Goal: Check status: Check status

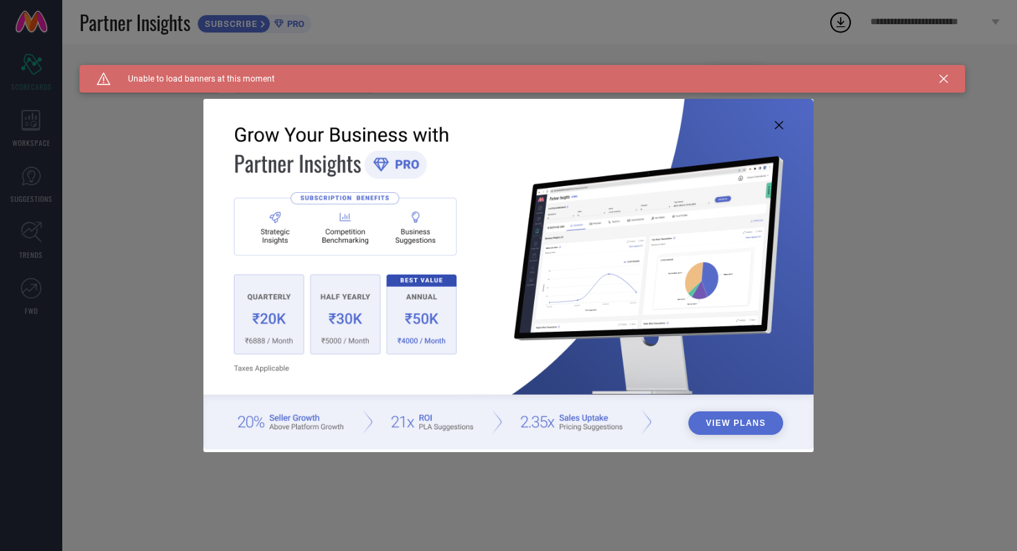
type input "All"
click at [946, 81] on icon at bounding box center [943, 79] width 8 height 8
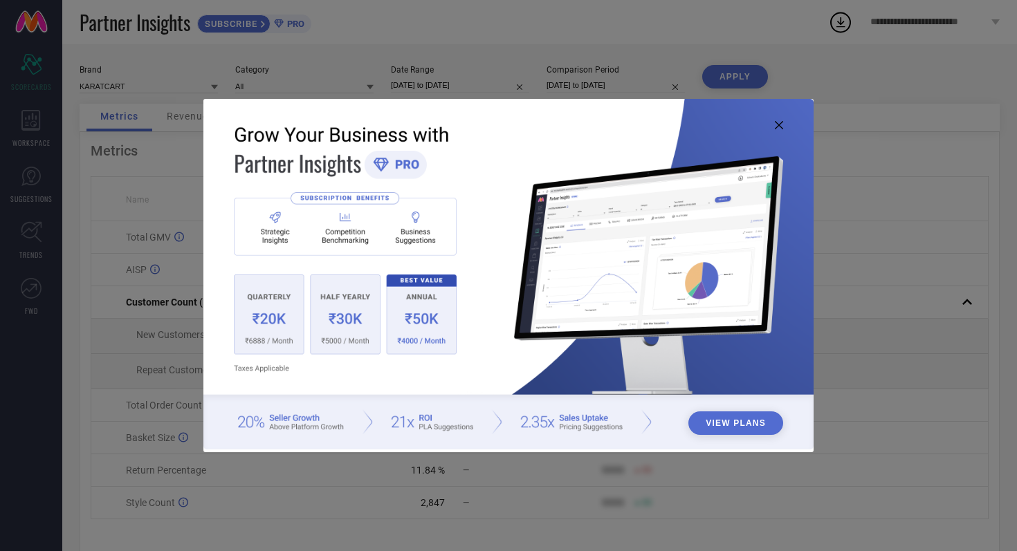
click at [773, 127] on img at bounding box center [508, 274] width 610 height 351
click at [782, 124] on icon at bounding box center [779, 125] width 8 height 8
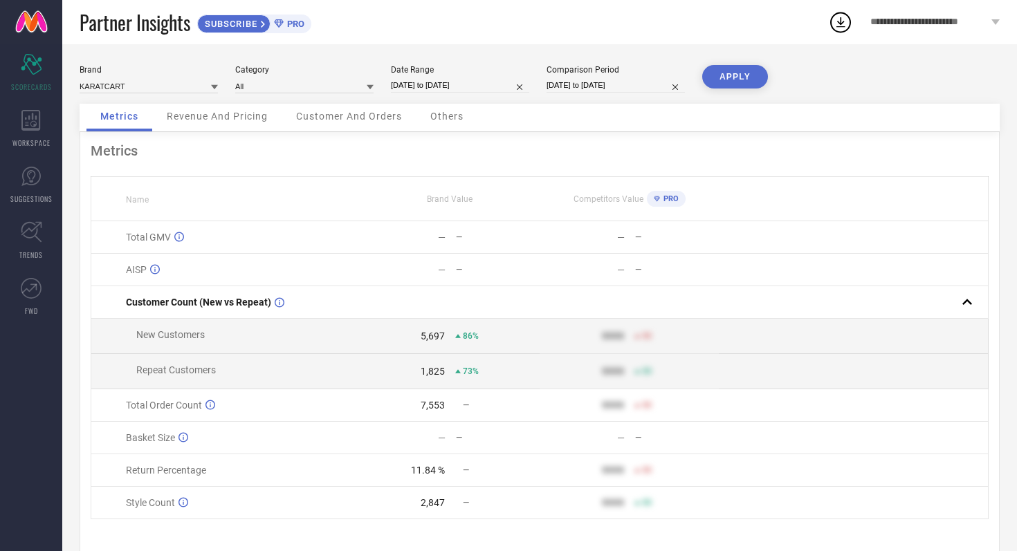
select select "8"
select select "2025"
select select "9"
select select "2025"
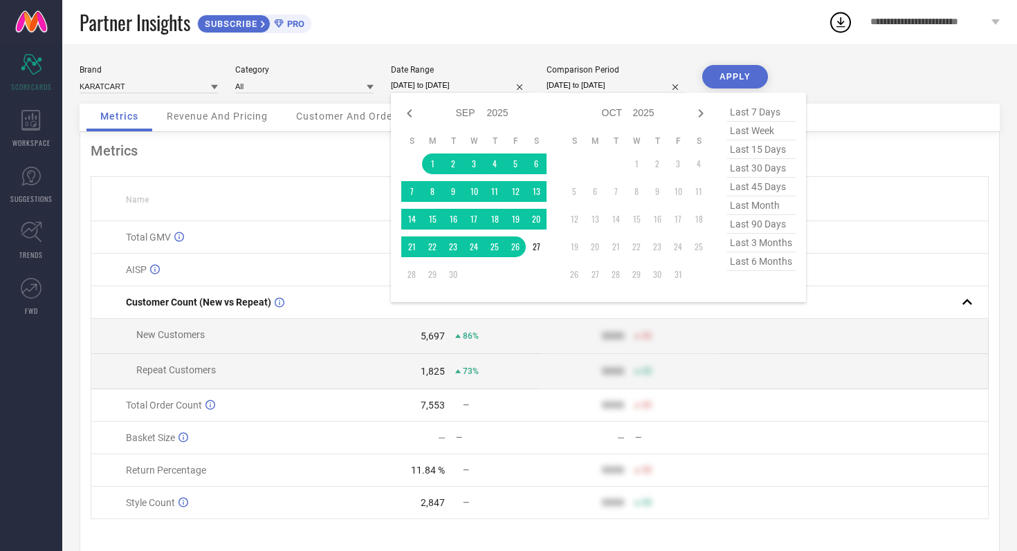
click at [489, 83] on input "[DATE] to [DATE]" at bounding box center [460, 85] width 138 height 15
click at [431, 169] on td "1" at bounding box center [432, 164] width 21 height 21
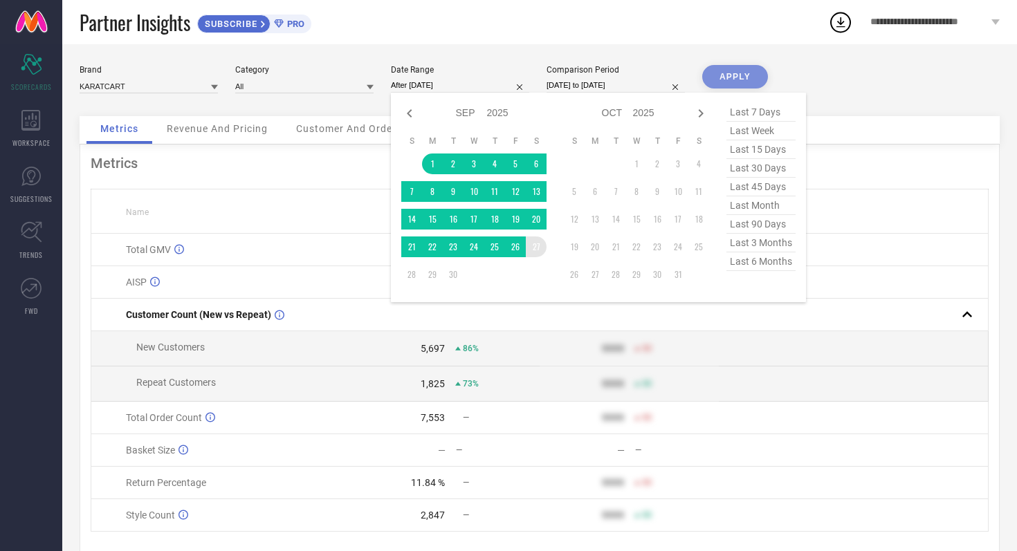
type input "[DATE] to [DATE]"
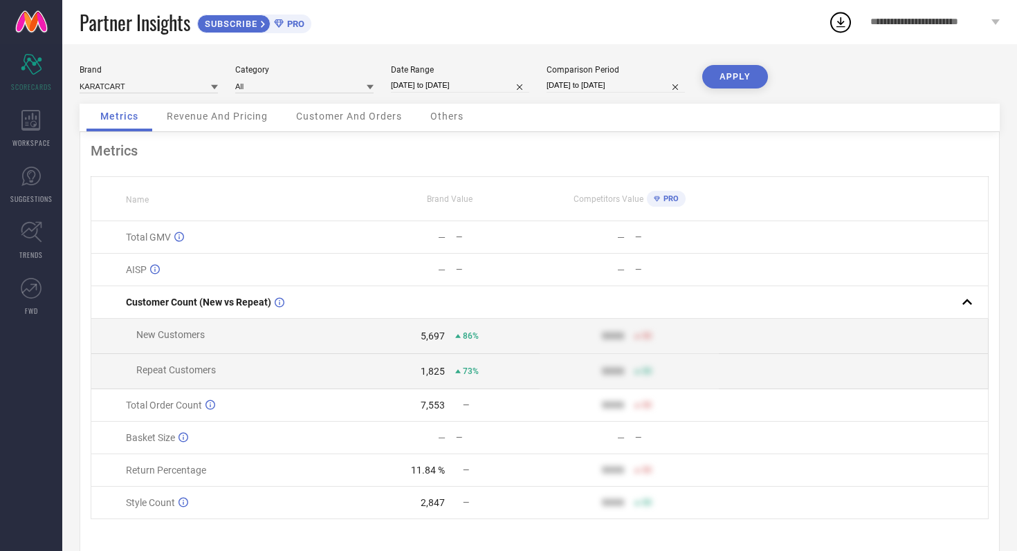
click at [643, 82] on input "[DATE] to [DATE]" at bounding box center [615, 85] width 138 height 15
select select "8"
select select "2024"
select select "9"
select select "2024"
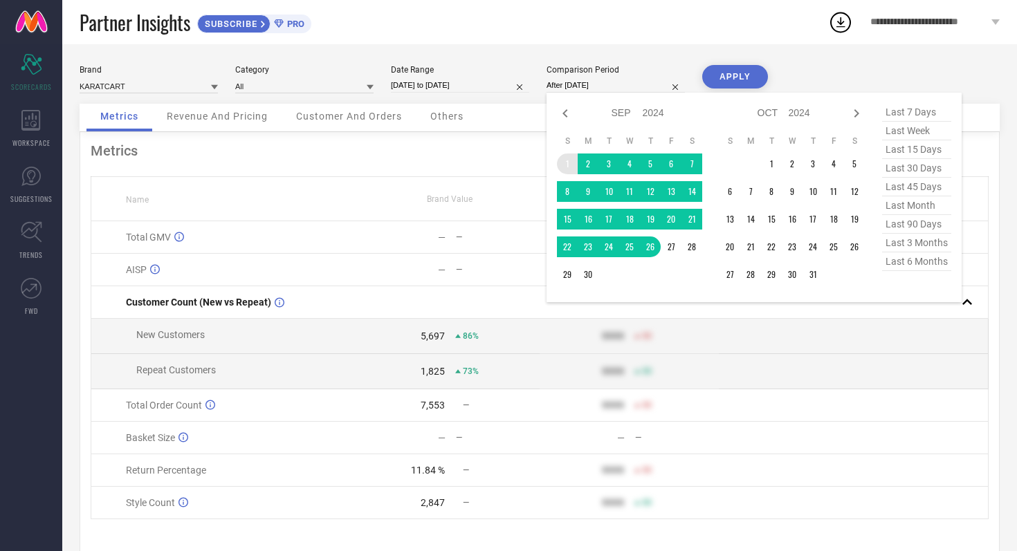
click at [562, 163] on td "1" at bounding box center [567, 164] width 21 height 21
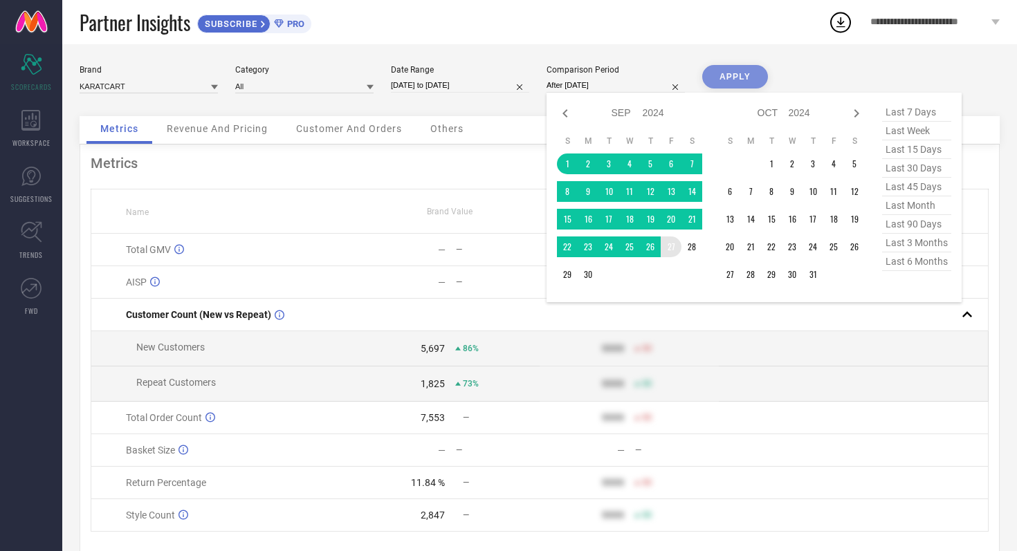
type input "[DATE] to [DATE]"
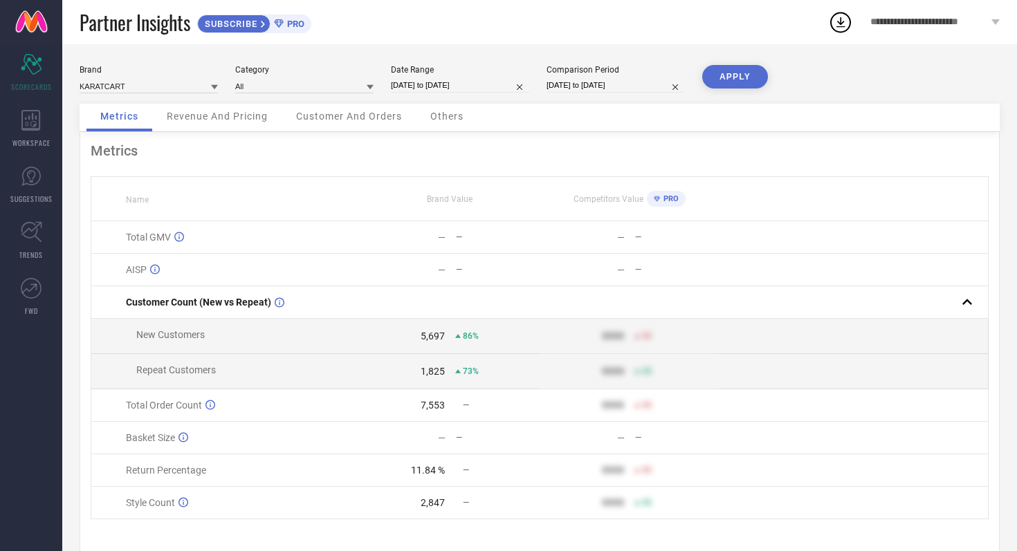
click at [738, 72] on button "APPLY" at bounding box center [735, 77] width 66 height 24
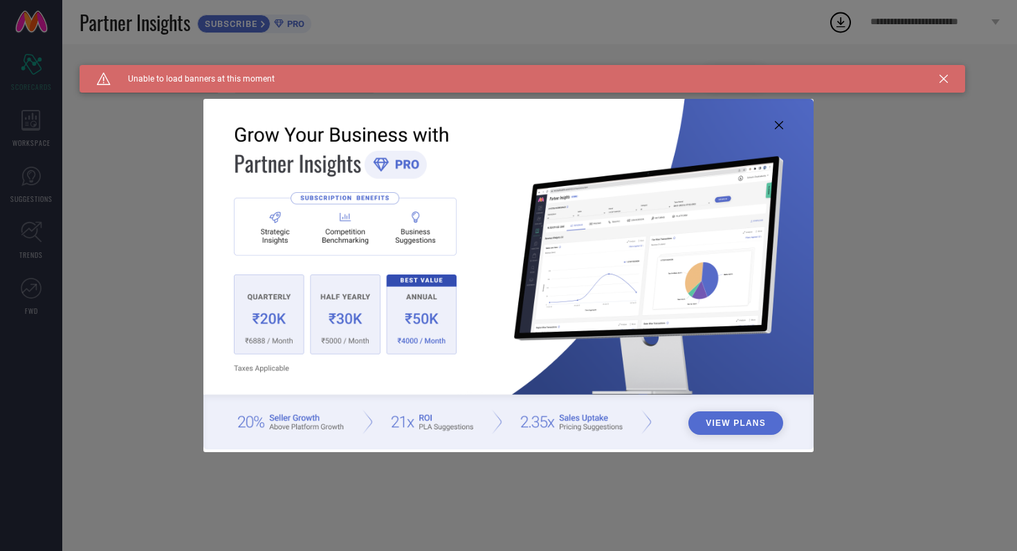
type input "All"
click at [942, 79] on icon at bounding box center [943, 79] width 8 height 8
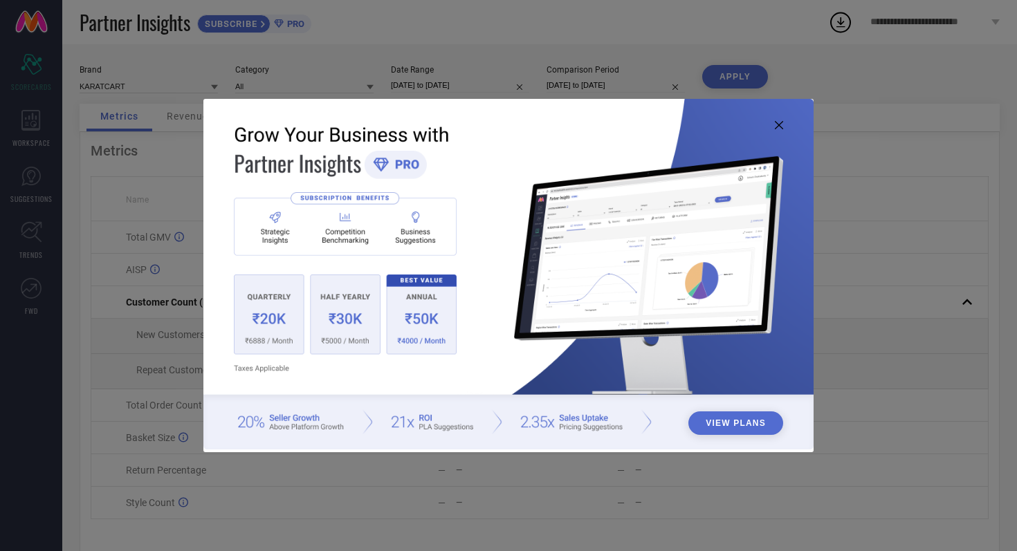
click at [777, 124] on icon at bounding box center [779, 125] width 8 height 8
